Goal: Use online tool/utility: Utilize a website feature to perform a specific function

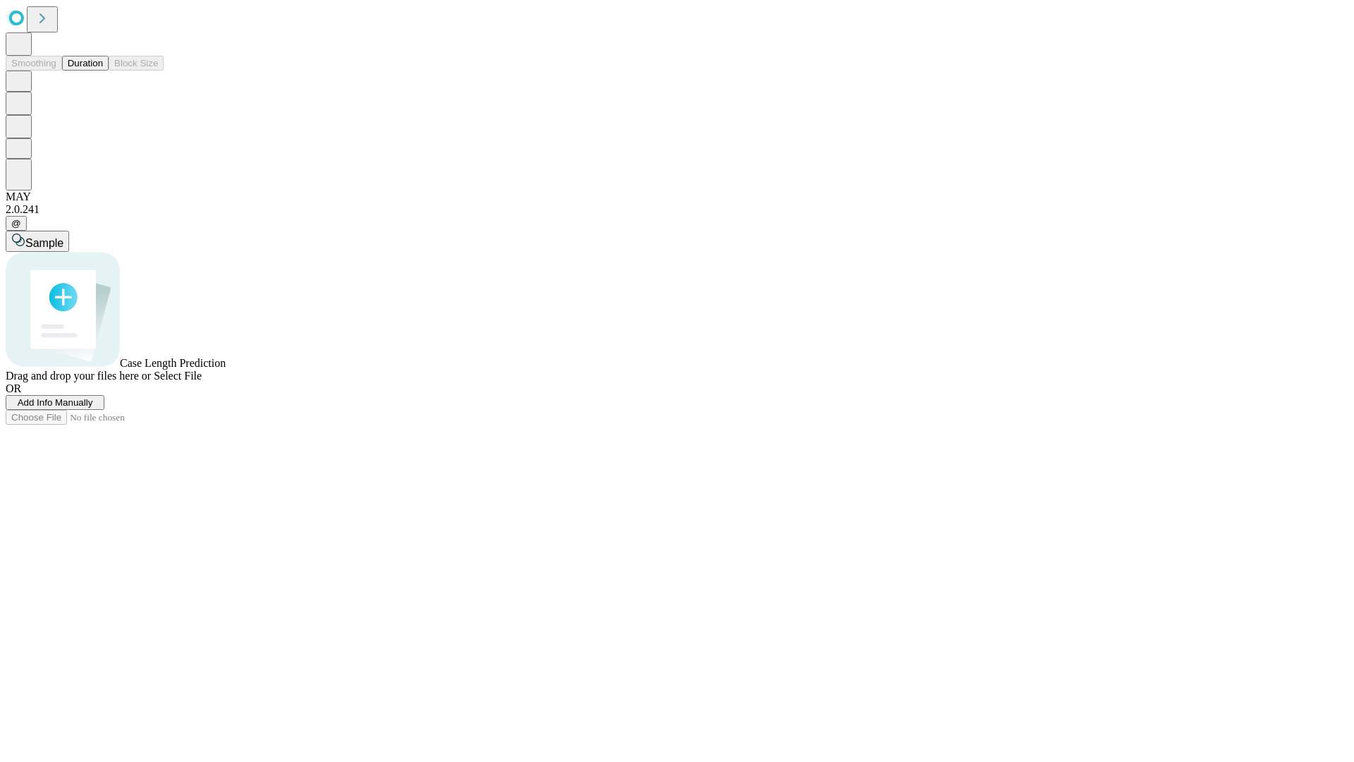
click at [103, 71] on button "Duration" at bounding box center [85, 63] width 47 height 15
click at [202, 382] on span "Select File" at bounding box center [178, 376] width 48 height 12
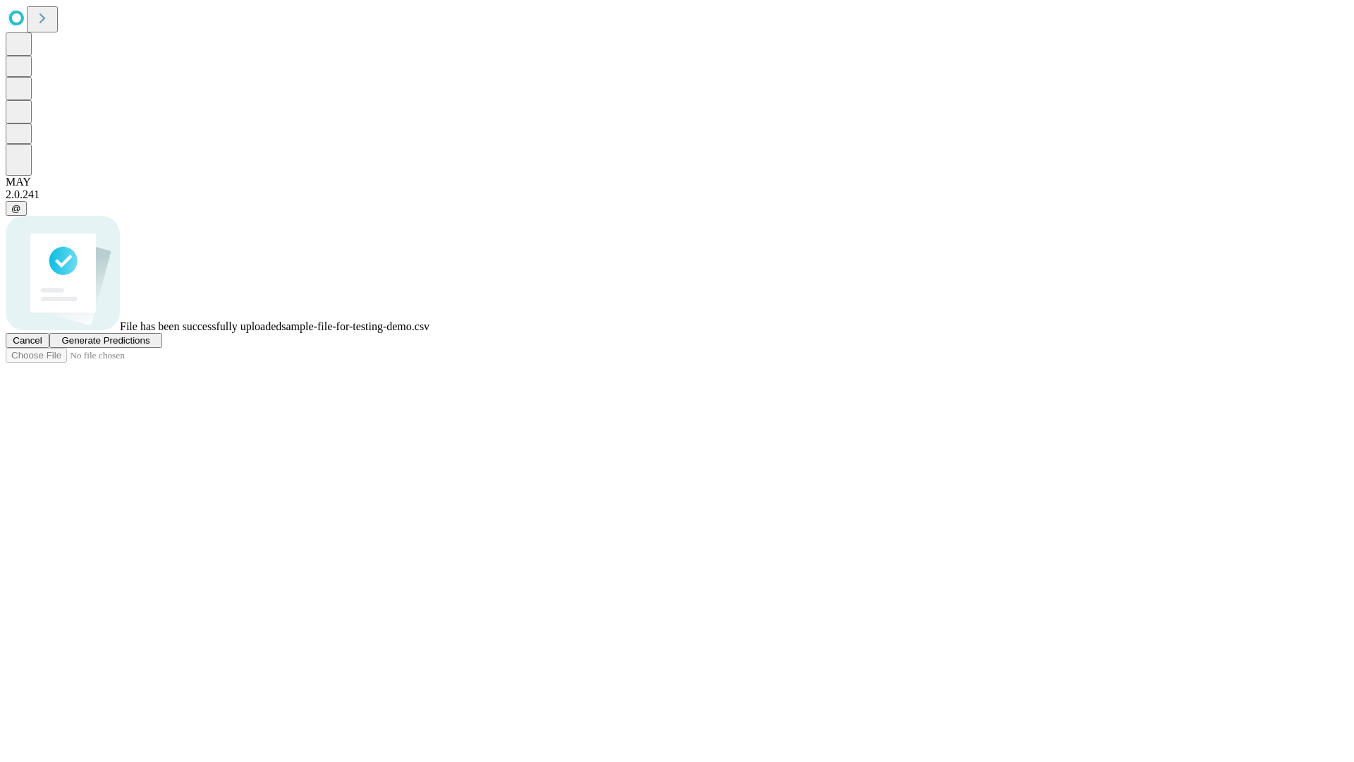
click at [150, 346] on span "Generate Predictions" at bounding box center [105, 340] width 88 height 11
